Goal: Transaction & Acquisition: Purchase product/service

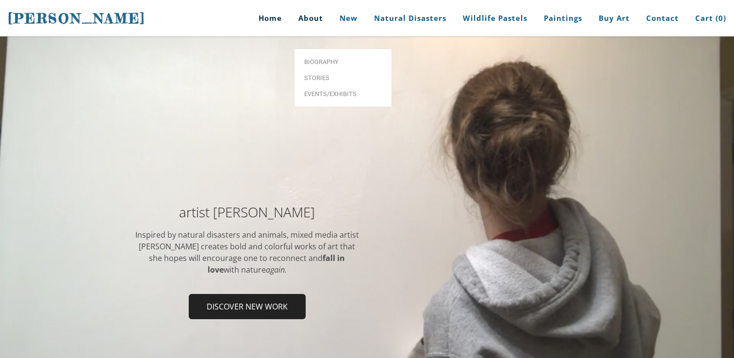
click at [307, 18] on link "About" at bounding box center [310, 18] width 39 height 36
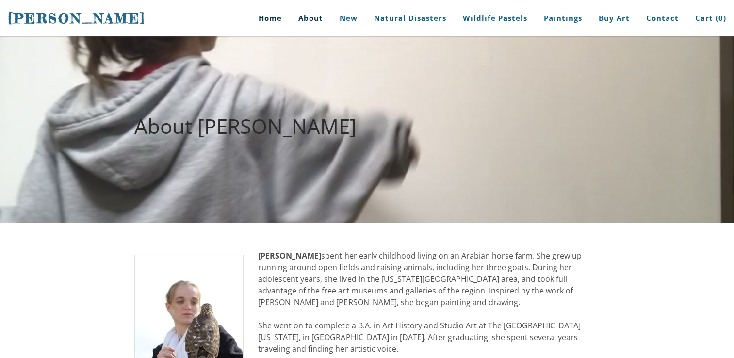
click at [261, 23] on link "Home" at bounding box center [266, 18] width 45 height 36
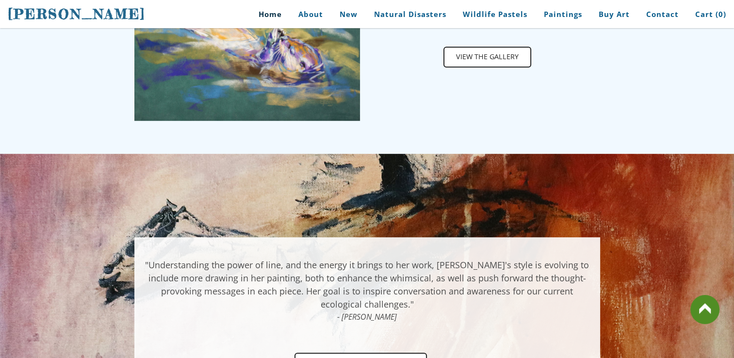
scroll to position [485, 0]
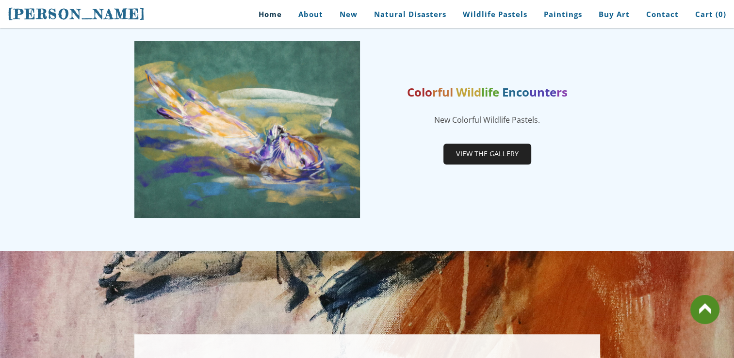
click at [466, 150] on span "View the gallery" at bounding box center [487, 154] width 86 height 18
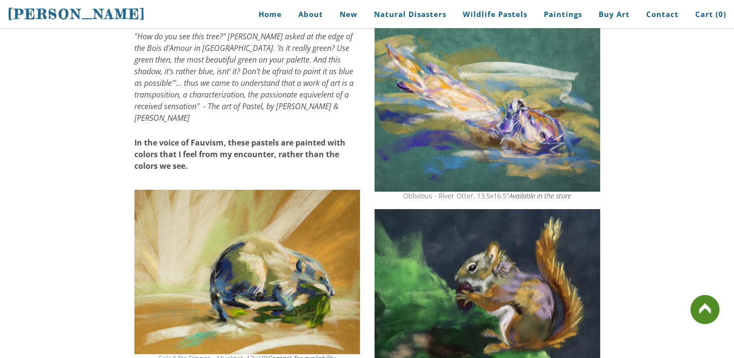
scroll to position [243, 0]
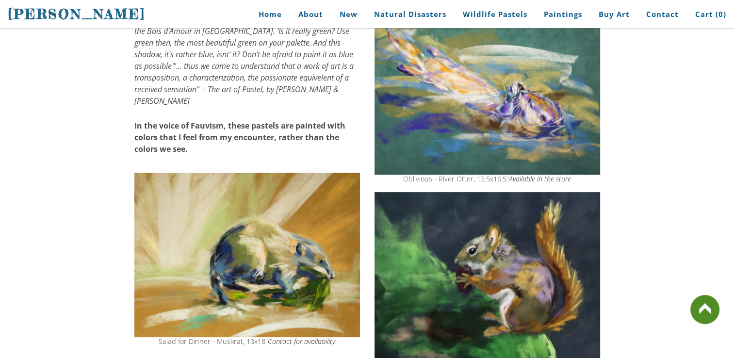
drag, startPoint x: 397, startPoint y: 180, endPoint x: 503, endPoint y: 181, distance: 105.3
click at [503, 181] on div "Oblivious - River Otter, 13.5x16.5" Available in the store" at bounding box center [488, 179] width 226 height 7
click at [505, 148] on img at bounding box center [488, 86] width 226 height 177
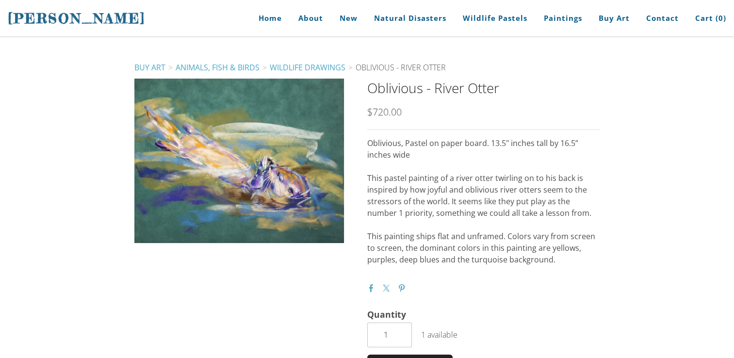
drag, startPoint x: 414, startPoint y: 176, endPoint x: 431, endPoint y: 188, distance: 21.3
click at [431, 188] on p "This pastel painting of a river otter twirling on to his back is inspired by ho…" at bounding box center [483, 195] width 233 height 47
click at [465, 162] on p at bounding box center [483, 167] width 233 height 12
click at [519, 152] on p "Oblivious, Pastel on paper board. 13.5" inches tall by 16.5” inches wide" at bounding box center [483, 148] width 233 height 23
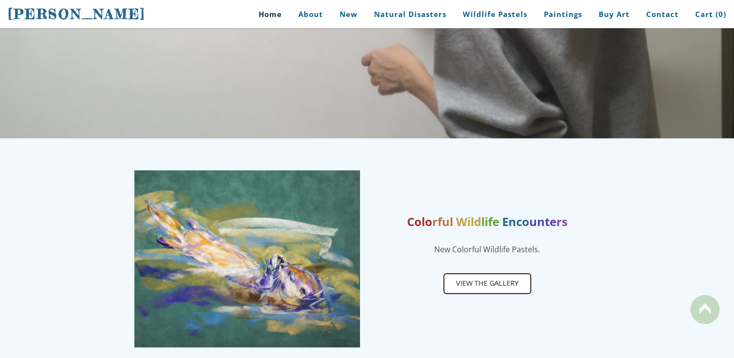
scroll to position [485, 0]
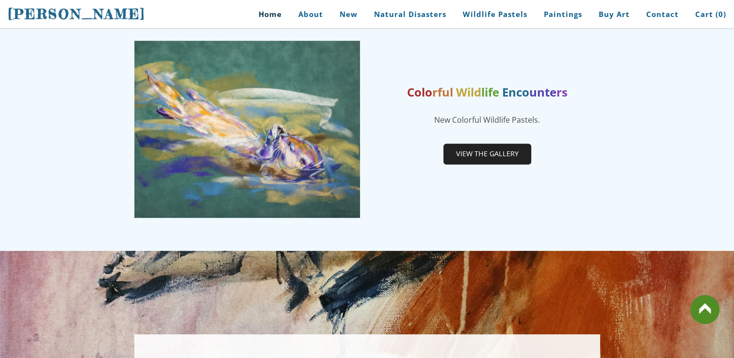
click at [461, 158] on span "View the gallery" at bounding box center [487, 154] width 86 height 18
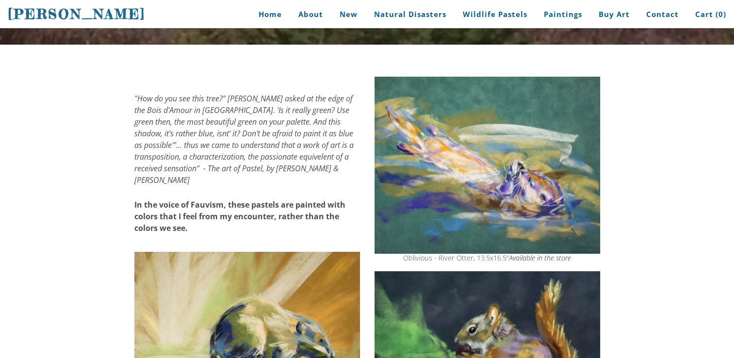
scroll to position [243, 0]
